Goal: Find specific page/section: Find specific page/section

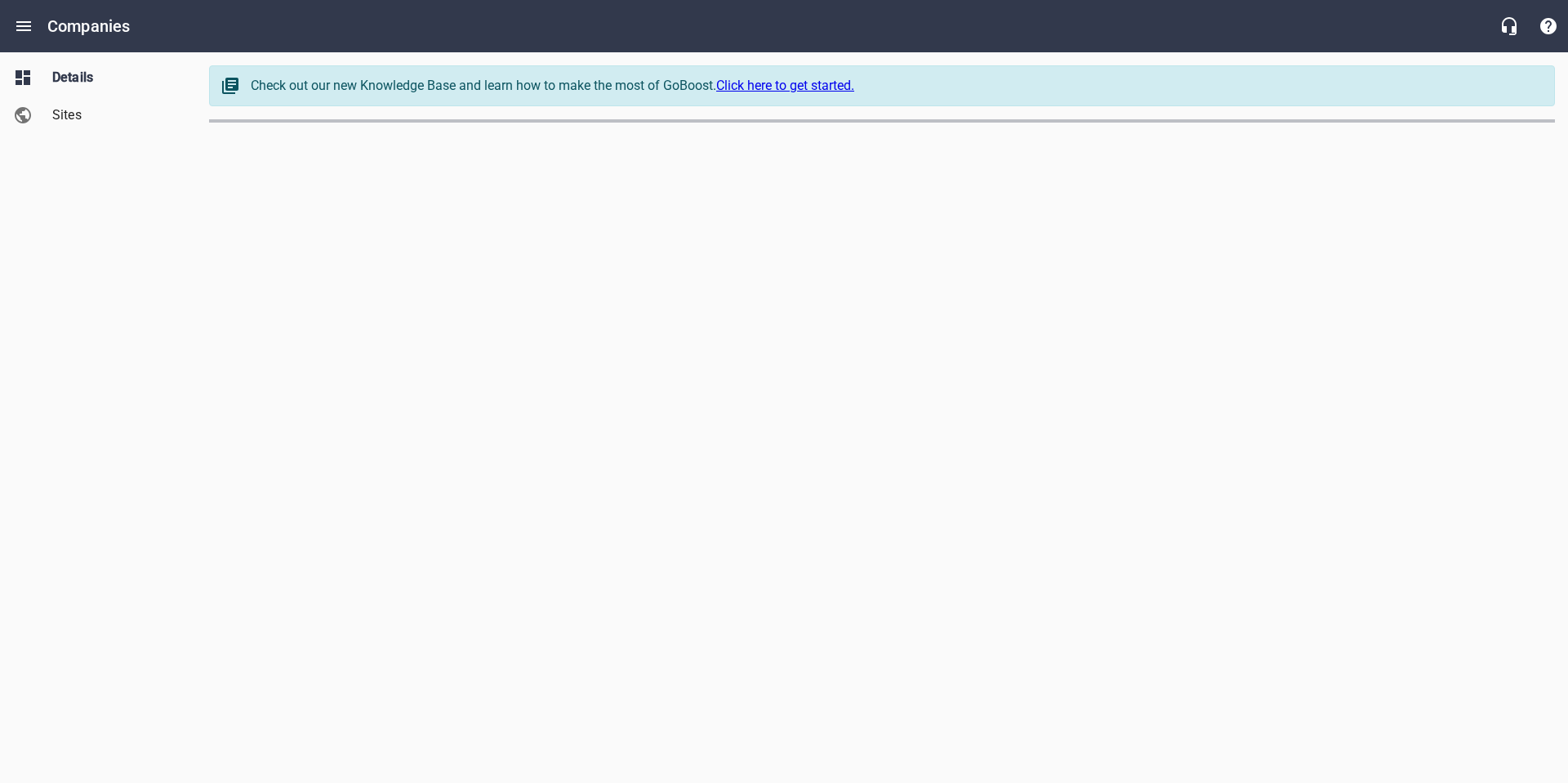
select select "[US_STATE]"
select select "62"
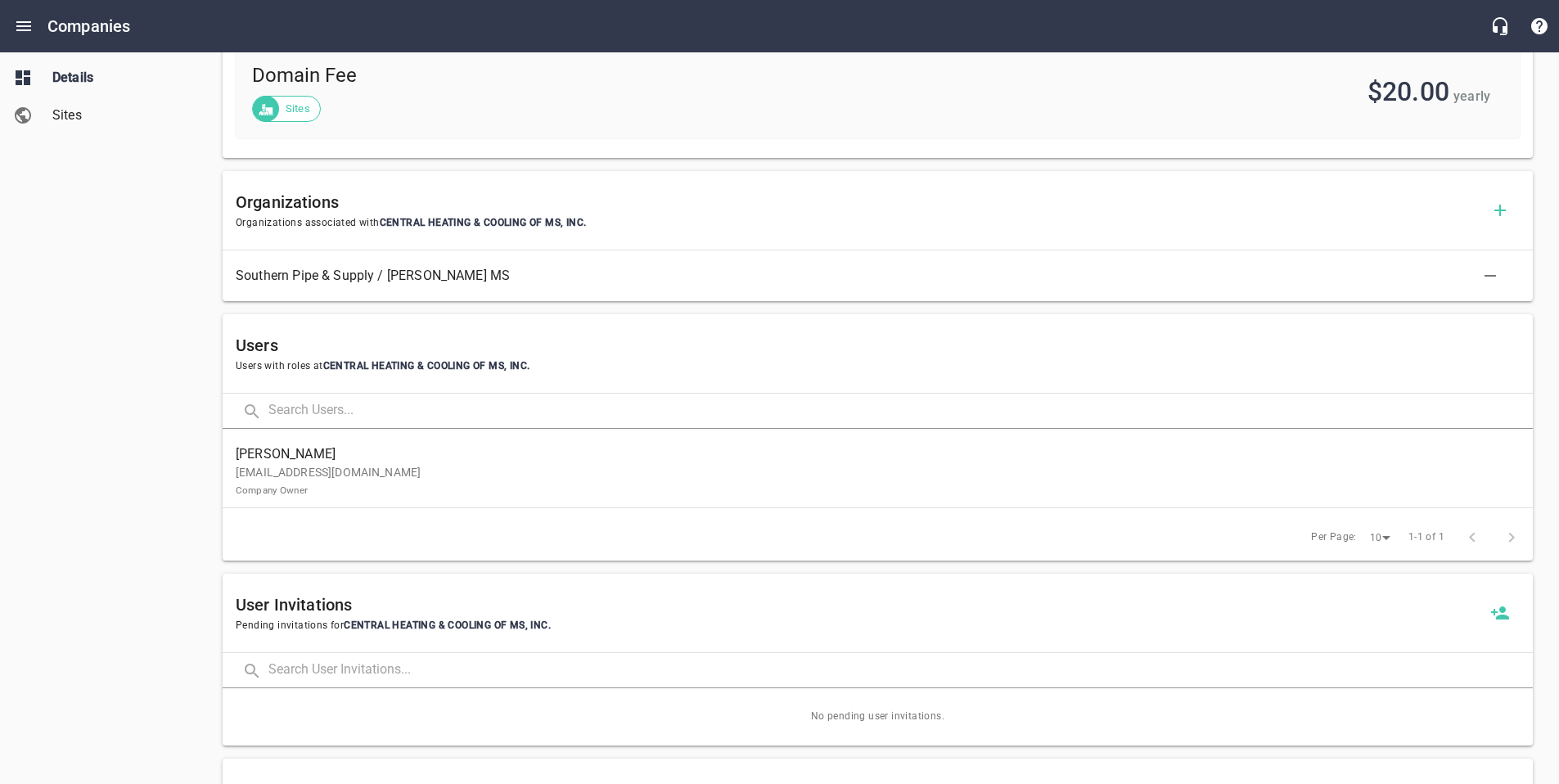
scroll to position [897, 0]
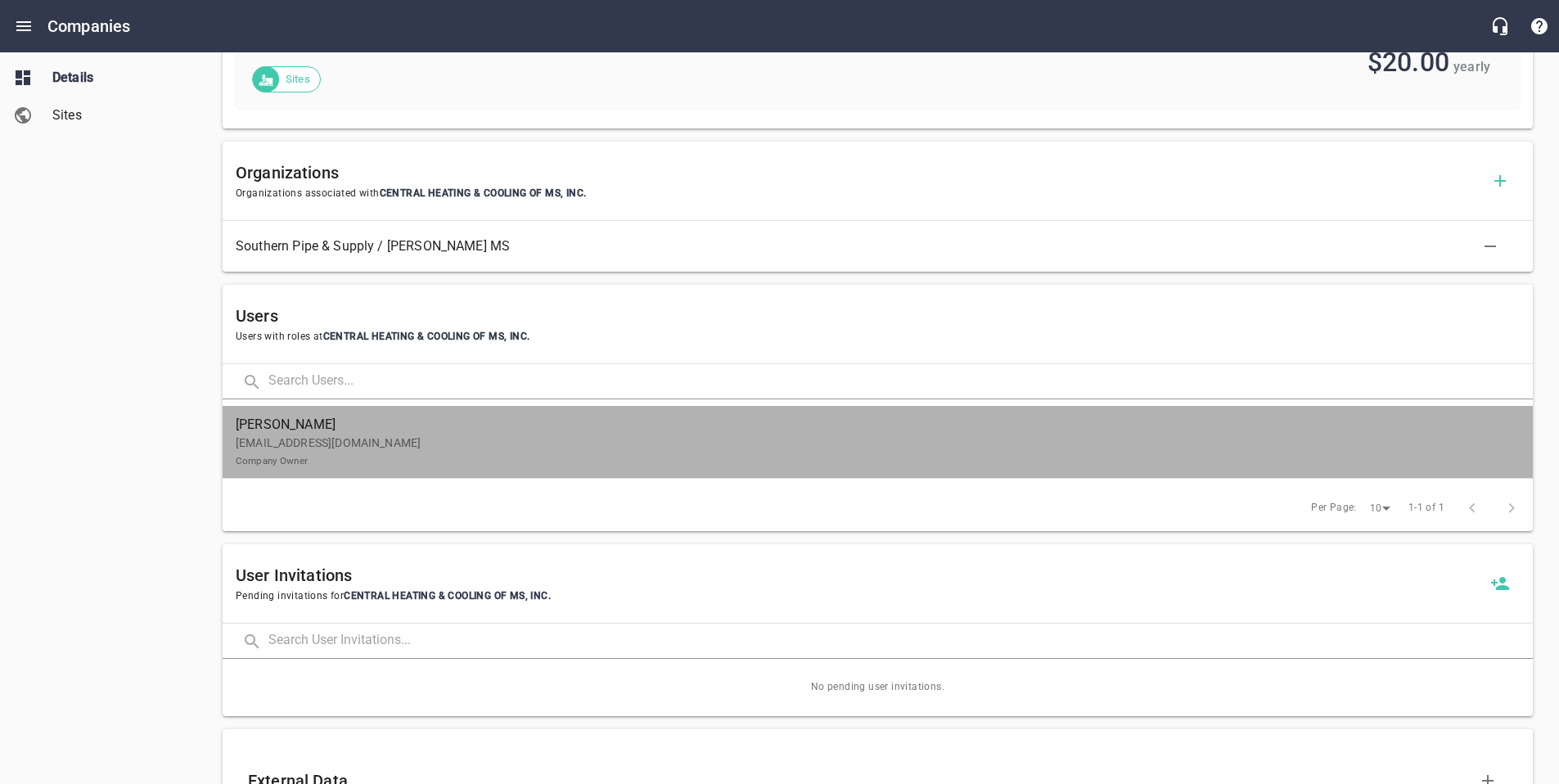
click at [354, 453] on p "[EMAIL_ADDRESS][DOMAIN_NAME] Company Owner" at bounding box center [870, 451] width 1271 height 34
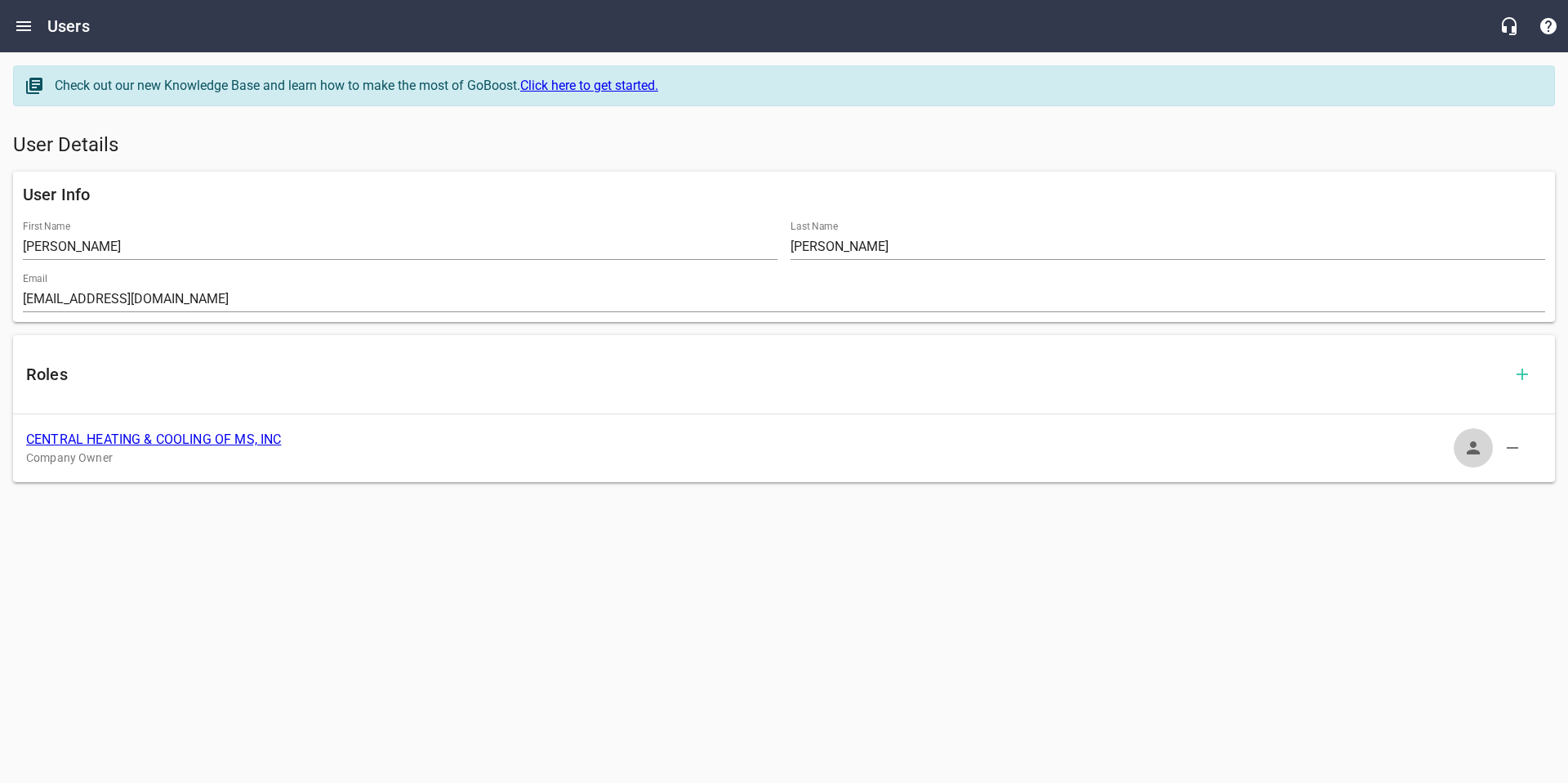
click at [1467, 443] on icon "button" at bounding box center [1473, 447] width 19 height 19
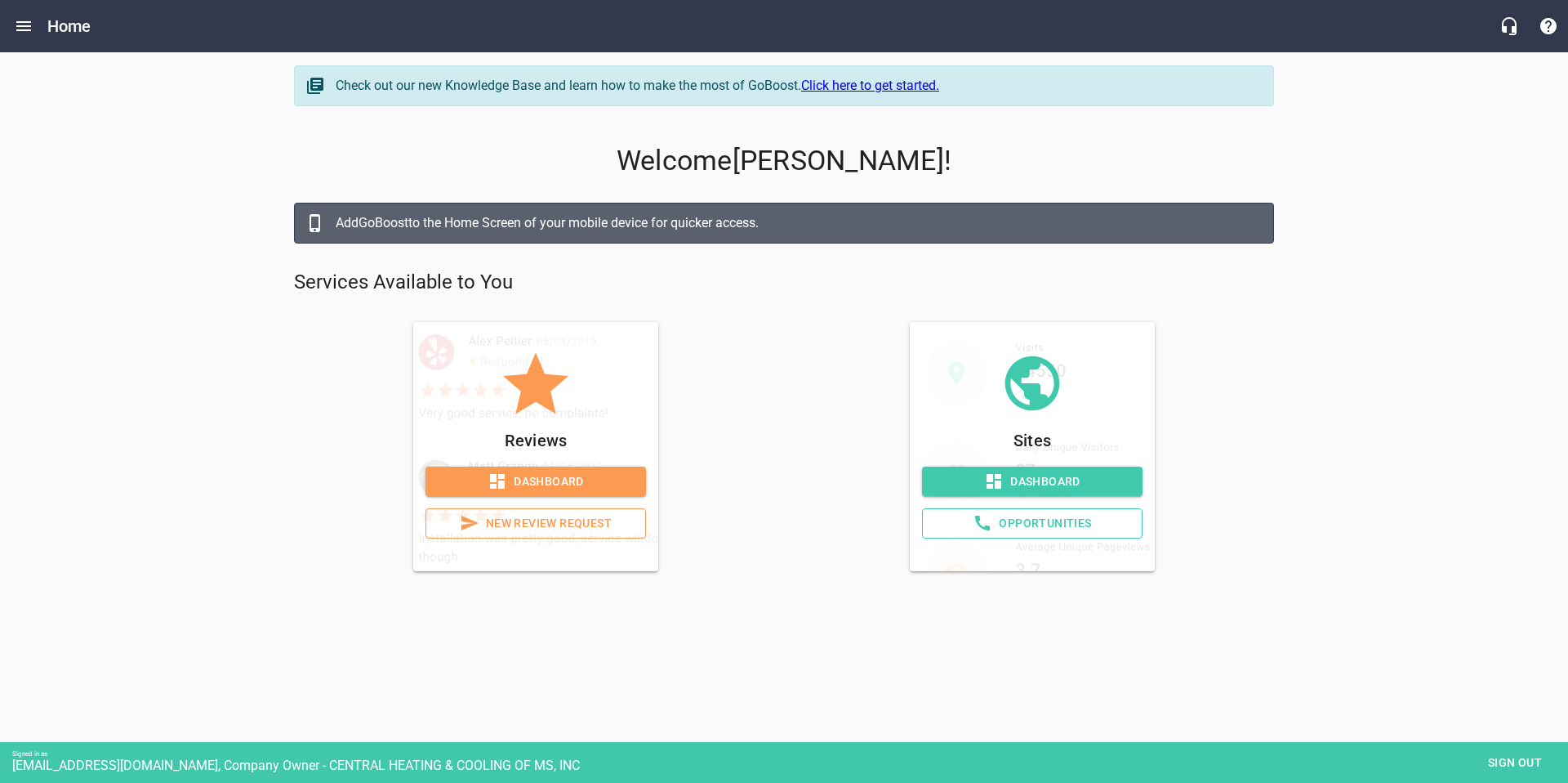
click at [975, 471] on span "Dashboard" at bounding box center [1032, 481] width 194 height 20
